Goal: Communication & Community: Ask a question

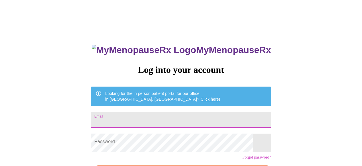
click at [128, 127] on input "Email" at bounding box center [181, 120] width 180 height 16
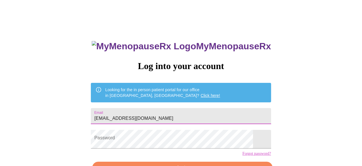
scroll to position [57, 0]
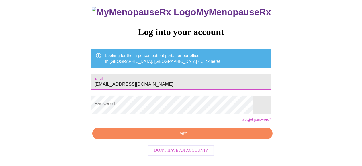
type input "[EMAIL_ADDRESS][DOMAIN_NAME]"
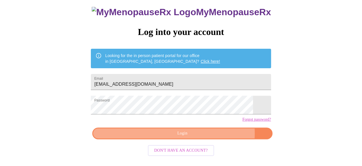
click at [173, 134] on span "Login" at bounding box center [182, 133] width 167 height 7
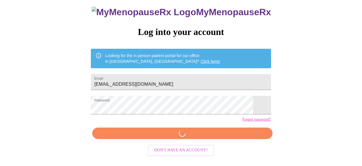
scroll to position [53, 0]
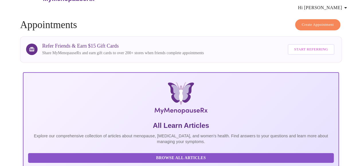
scroll to position [4, 0]
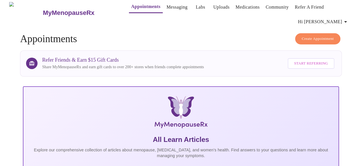
click at [167, 6] on link "Messaging" at bounding box center [177, 7] width 21 height 8
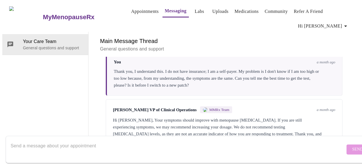
scroll to position [360, 0]
click at [178, 117] on div "Hi [PERSON_NAME], Your symptoms should improve with menopause [MEDICAL_DATA]. I…" at bounding box center [224, 131] width 223 height 28
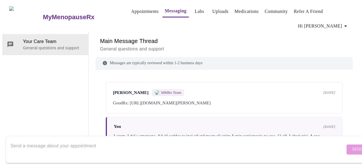
scroll to position [0, 0]
click at [161, 52] on p "General questions and support" at bounding box center [224, 49] width 248 height 7
click at [165, 11] on link "Messaging" at bounding box center [176, 11] width 22 height 8
click at [134, 124] on div "You [DATE]" at bounding box center [225, 126] width 222 height 5
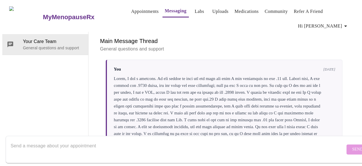
scroll to position [0, 0]
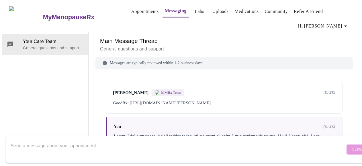
click at [162, 32] on div "Main Message Thread General questions and support" at bounding box center [225, 44] width 258 height 25
click at [159, 57] on div "Messages are typically reviewed within 1-2 business days" at bounding box center [225, 63] width 258 height 12
click at [160, 57] on div "Messages are typically reviewed within 1-2 business days" at bounding box center [225, 63] width 258 height 12
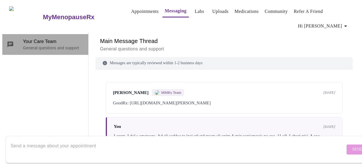
click at [54, 45] on span "Your Care Team" at bounding box center [53, 41] width 61 height 7
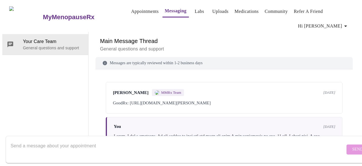
click at [13, 140] on textarea "Send a message about your appointment" at bounding box center [178, 149] width 335 height 18
click at [91, 140] on textarea "Good Morning, I had an appointment" at bounding box center [178, 149] width 335 height 18
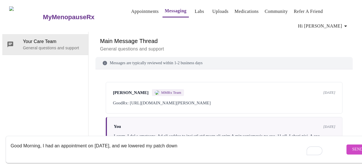
click at [181, 145] on textarea "Good Morning, I had an appointment on [DATE], and we lowered my patch down" at bounding box center [178, 149] width 335 height 18
click at [295, 140] on textarea "Good Morning, I had an appointment on [DATE], and we lowered my patch down to .…" at bounding box center [178, 149] width 335 height 18
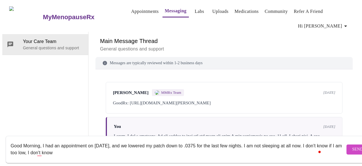
click at [79, 147] on textarea "Good Morning, I had an appointment on [DATE], and we lowered my patch down to .…" at bounding box center [178, 149] width 335 height 18
click at [179, 147] on textarea "Good Morning, I had an appointment on [DATE], and we lowered my patch down to .…" at bounding box center [178, 149] width 335 height 18
click at [184, 146] on textarea "Good Morning, I had an appointment on [DATE], and we lowered my patch down to .…" at bounding box center [178, 149] width 335 height 18
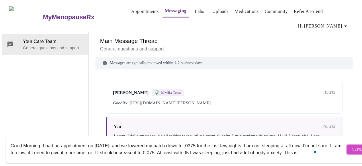
scroll to position [4, 0]
click at [24, 149] on textarea "Good Morning, I had an appointment on [DATE], and we lowered my patch down to .…" at bounding box center [178, 149] width 335 height 18
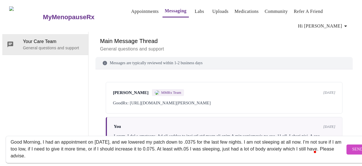
type textarea "Good Morning, I had an appointment on [DATE], and we lowered my patch down to .…"
click at [352, 146] on span "Send" at bounding box center [357, 149] width 11 height 7
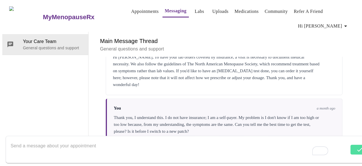
scroll to position [243, 0]
